Goal: Task Accomplishment & Management: Manage account settings

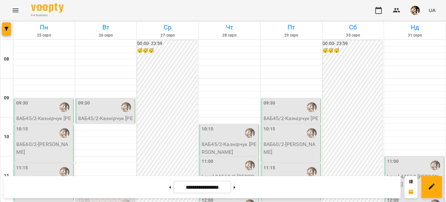
scroll to position [55, 0]
click at [169, 187] on button at bounding box center [170, 187] width 2 height 14
type input "**********"
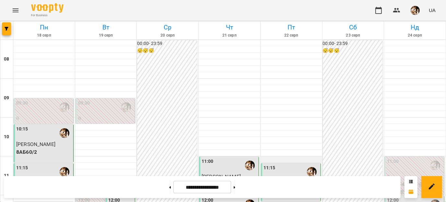
scroll to position [142, 0]
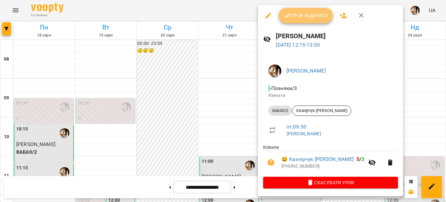
click at [307, 17] on span "Урок відбувся" at bounding box center [306, 16] width 44 height 8
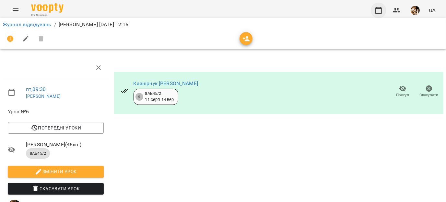
click at [377, 16] on button "button" at bounding box center [379, 11] width 16 height 16
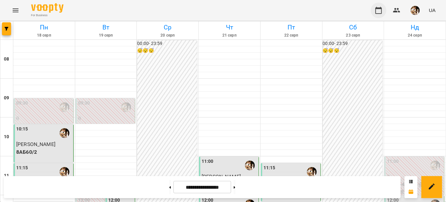
scroll to position [150, 0]
click at [235, 191] on button at bounding box center [235, 187] width 2 height 14
type input "**********"
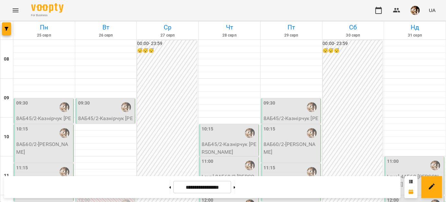
scroll to position [372, 0]
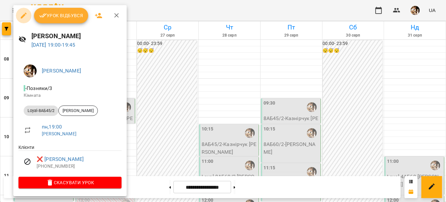
click at [25, 15] on icon "button" at bounding box center [24, 16] width 8 height 8
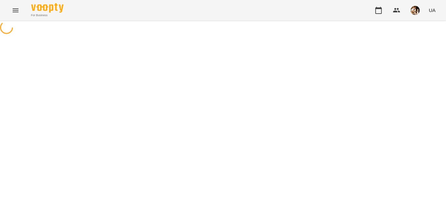
select select "**********"
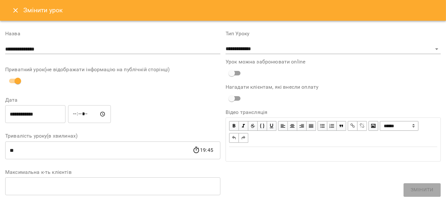
click at [13, 17] on button "Close" at bounding box center [16, 11] width 16 height 16
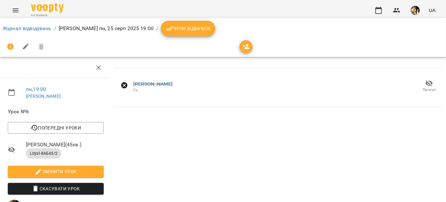
click at [63, 186] on span "Скасувати Урок" at bounding box center [56, 189] width 86 height 8
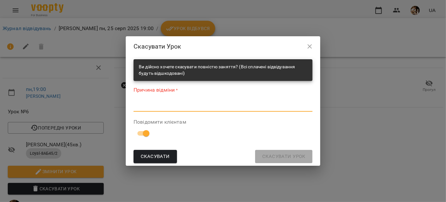
click at [178, 105] on textarea at bounding box center [223, 106] width 179 height 6
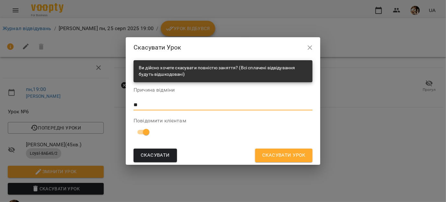
type textarea "**"
click at [298, 159] on span "Скасувати Урок" at bounding box center [283, 155] width 43 height 8
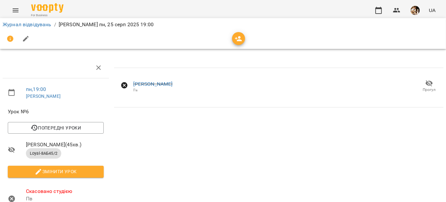
click at [371, 13] on div "For Business UA" at bounding box center [223, 10] width 446 height 21
click at [377, 13] on icon "button" at bounding box center [378, 10] width 6 height 7
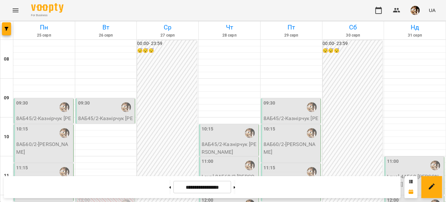
scroll to position [318, 0]
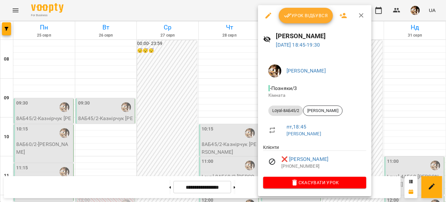
click at [271, 13] on icon "button" at bounding box center [269, 16] width 6 height 6
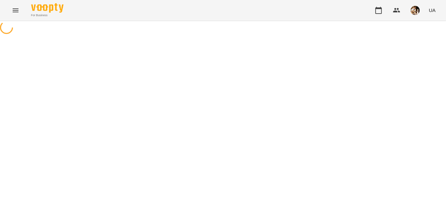
select select "**********"
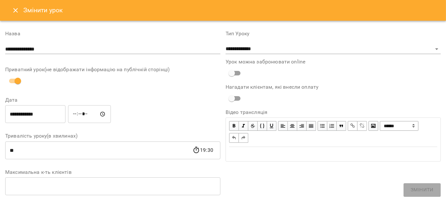
click at [15, 7] on icon "Close" at bounding box center [16, 10] width 8 height 8
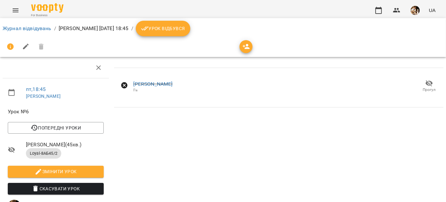
click at [44, 191] on span "Скасувати Урок" at bounding box center [56, 189] width 86 height 8
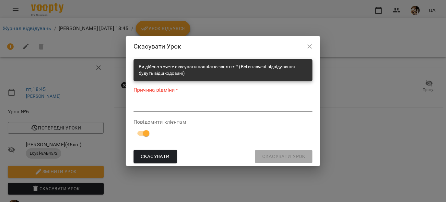
click at [160, 107] on textarea at bounding box center [223, 106] width 179 height 6
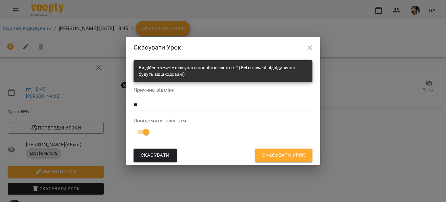
type textarea "**"
click at [274, 158] on span "Скасувати Урок" at bounding box center [283, 155] width 43 height 8
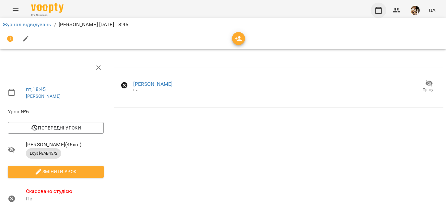
click at [383, 8] on button "button" at bounding box center [379, 11] width 16 height 16
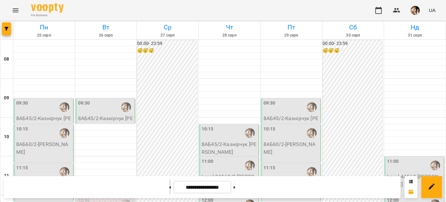
click at [170, 188] on icon at bounding box center [171, 187] width 2 height 2
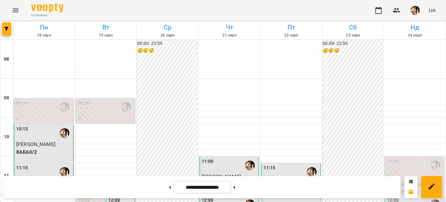
scroll to position [140, 0]
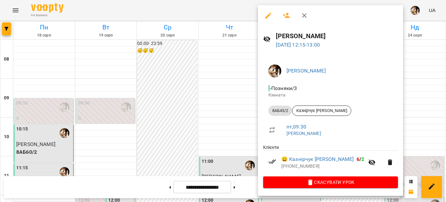
click at [389, 72] on div at bounding box center [223, 101] width 446 height 202
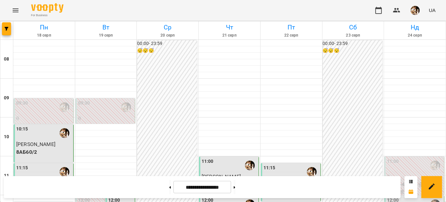
scroll to position [231, 0]
click at [235, 187] on button at bounding box center [235, 187] width 2 height 14
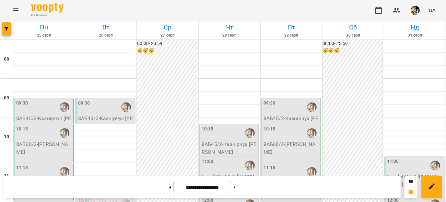
scroll to position [0, 0]
click at [169, 186] on button at bounding box center [170, 187] width 2 height 14
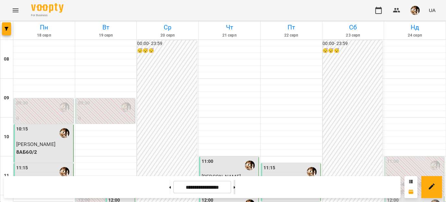
click at [235, 190] on button at bounding box center [235, 187] width 2 height 14
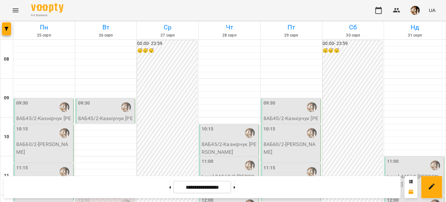
scroll to position [153, 0]
click at [169, 185] on button at bounding box center [170, 187] width 2 height 14
type input "**********"
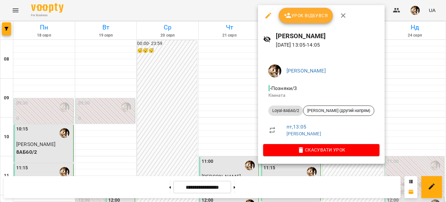
click at [293, 17] on span "Урок відбувся" at bounding box center [306, 16] width 44 height 8
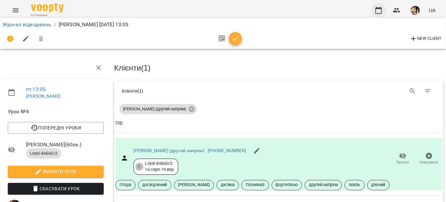
click at [382, 14] on button "button" at bounding box center [379, 11] width 16 height 16
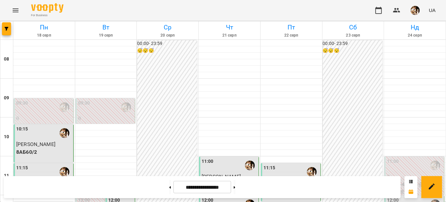
scroll to position [89, 0]
